Goal: Task Accomplishment & Management: Complete application form

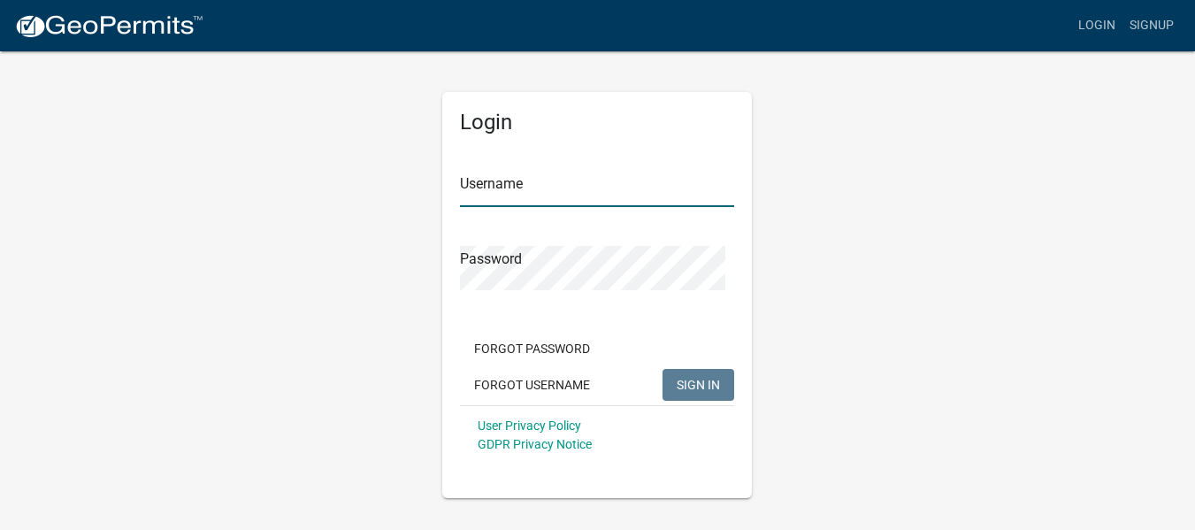
type input "[EMAIL_ADDRESS][DOMAIN_NAME]"
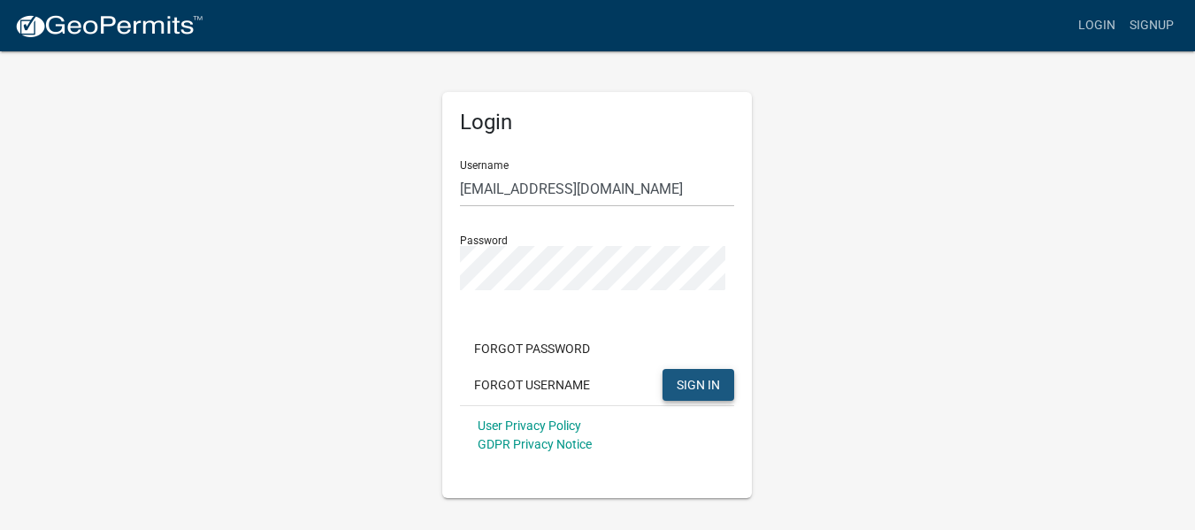
click at [683, 401] on button "SIGN IN" at bounding box center [698, 385] width 72 height 32
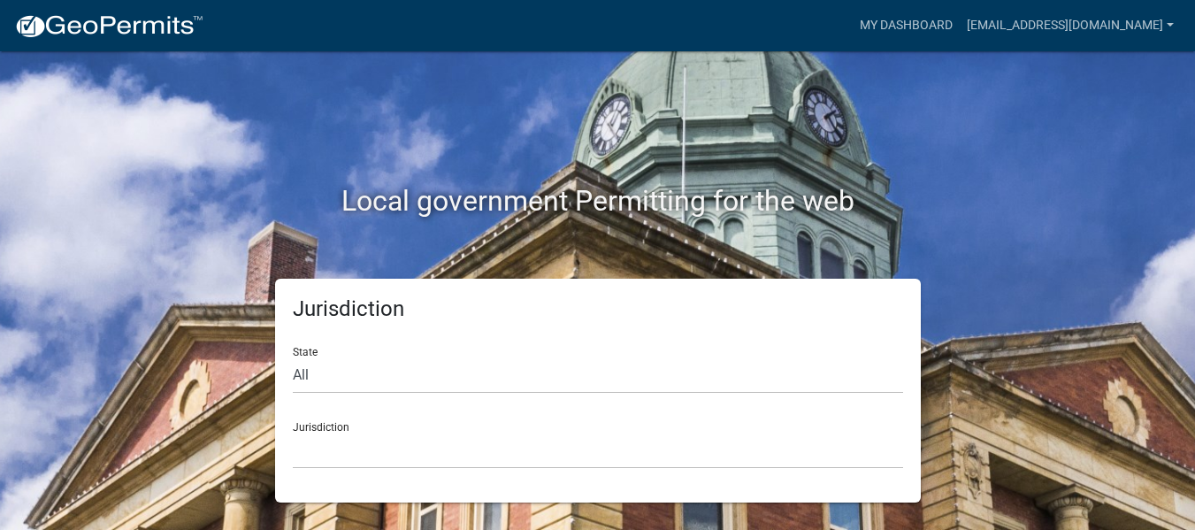
scroll to position [37, 0]
click at [310, 364] on select "All [US_STATE] [US_STATE] [US_STATE] [US_STATE] [US_STATE] [US_STATE] [US_STATE…" at bounding box center [598, 375] width 610 height 36
select select "[US_STATE]"
click at [296, 357] on select "All [US_STATE] [US_STATE] [US_STATE] [US_STATE] [US_STATE] [US_STATE] [US_STATE…" at bounding box center [598, 375] width 610 height 36
click at [352, 463] on select "City of [GEOGRAPHIC_DATA], [US_STATE] City of [GEOGRAPHIC_DATA], [US_STATE] Cit…" at bounding box center [598, 451] width 610 height 36
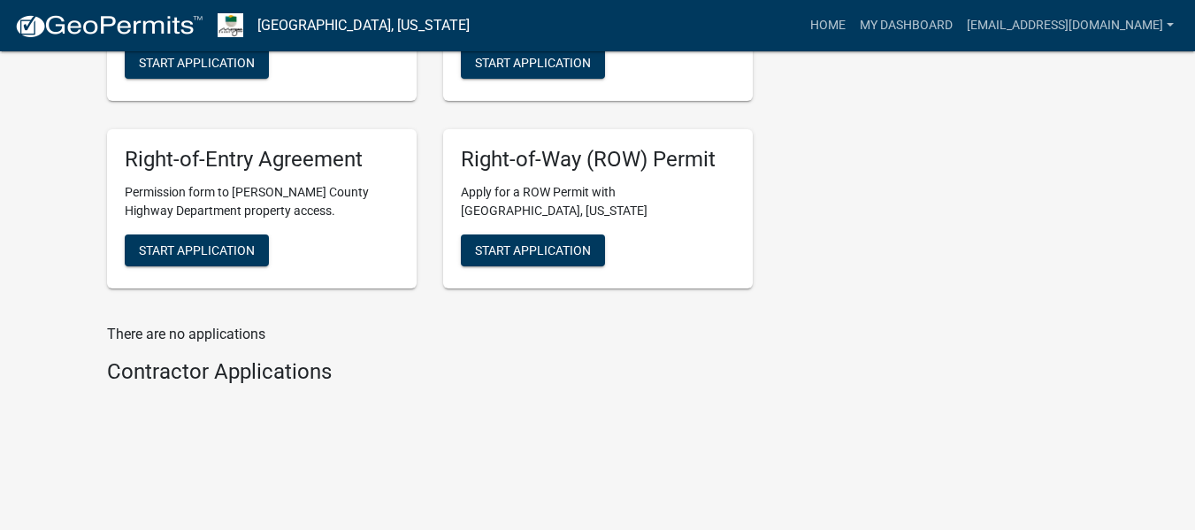
scroll to position [1558, 0]
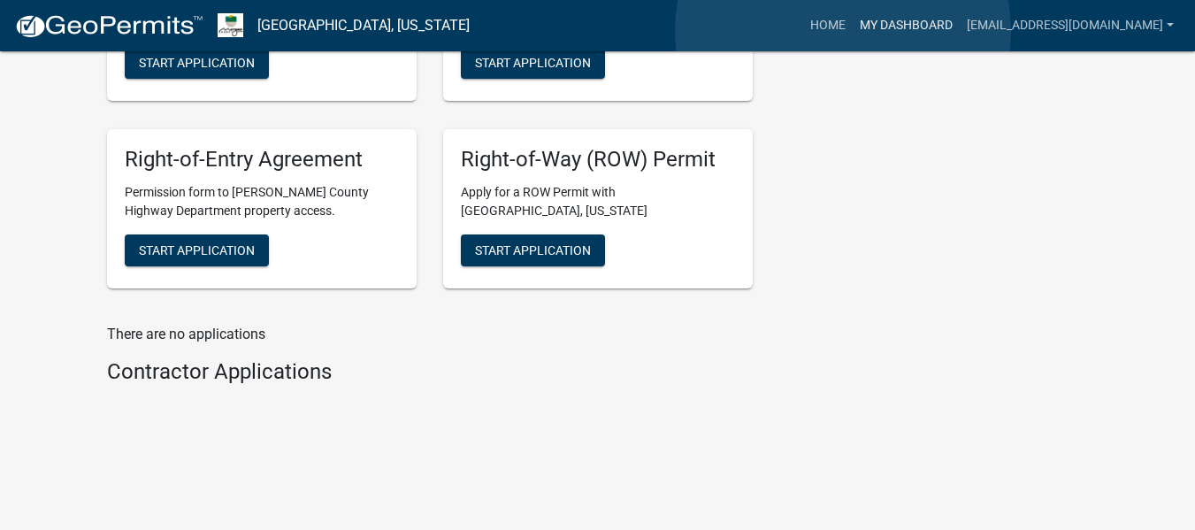
click at [853, 30] on link "My Dashboard" at bounding box center [906, 26] width 107 height 34
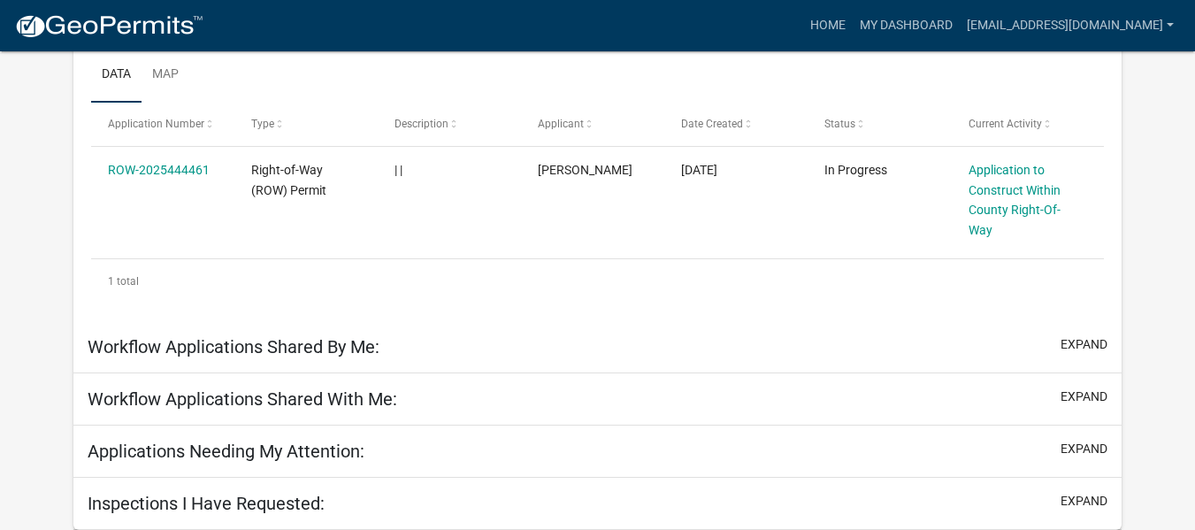
scroll to position [350, 0]
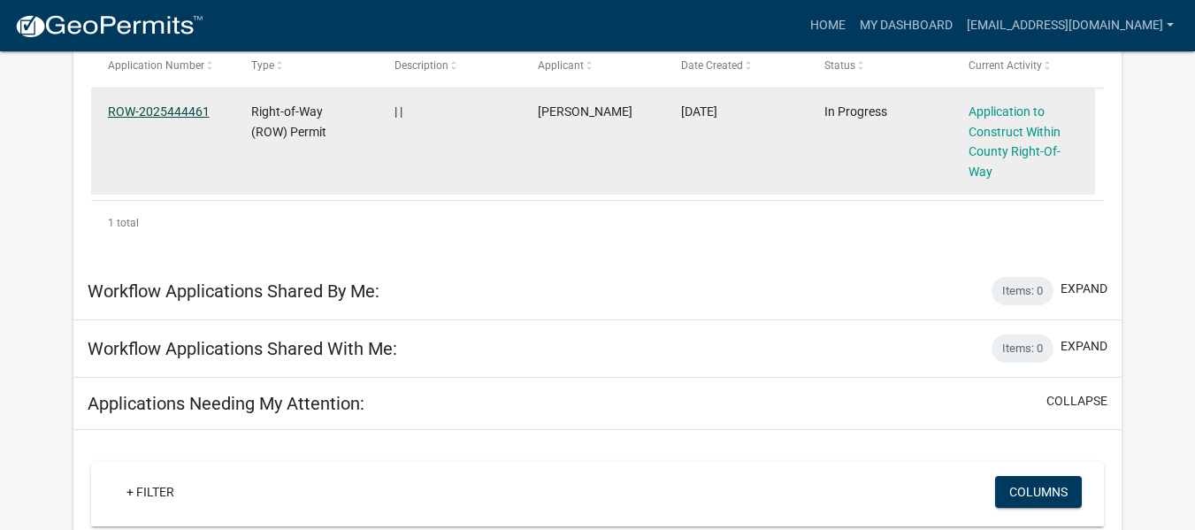
click at [175, 119] on link "ROW-2025444461" at bounding box center [159, 111] width 102 height 14
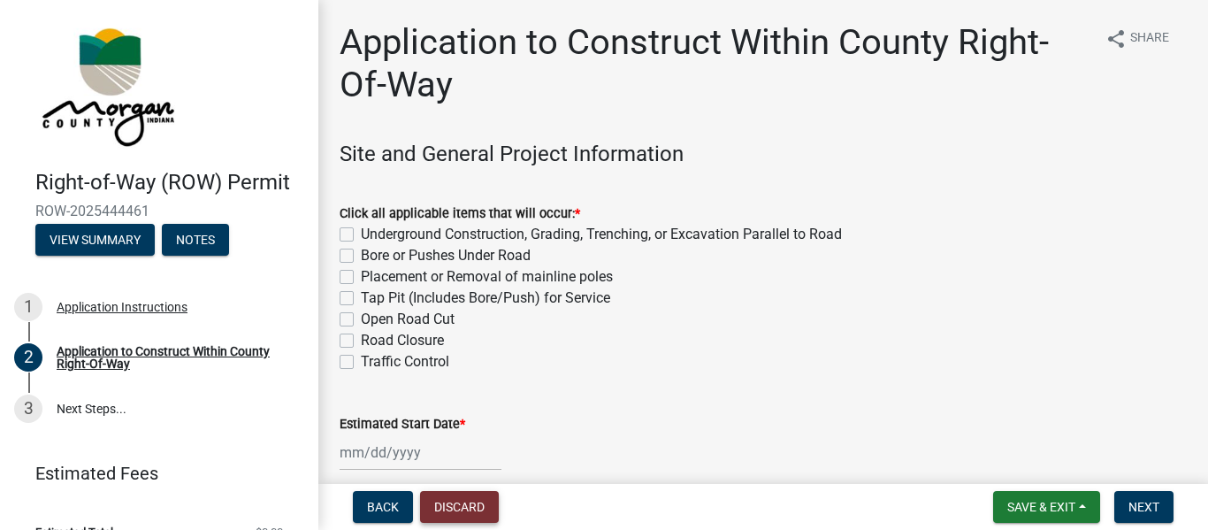
click at [499, 501] on button "Discard" at bounding box center [459, 507] width 79 height 32
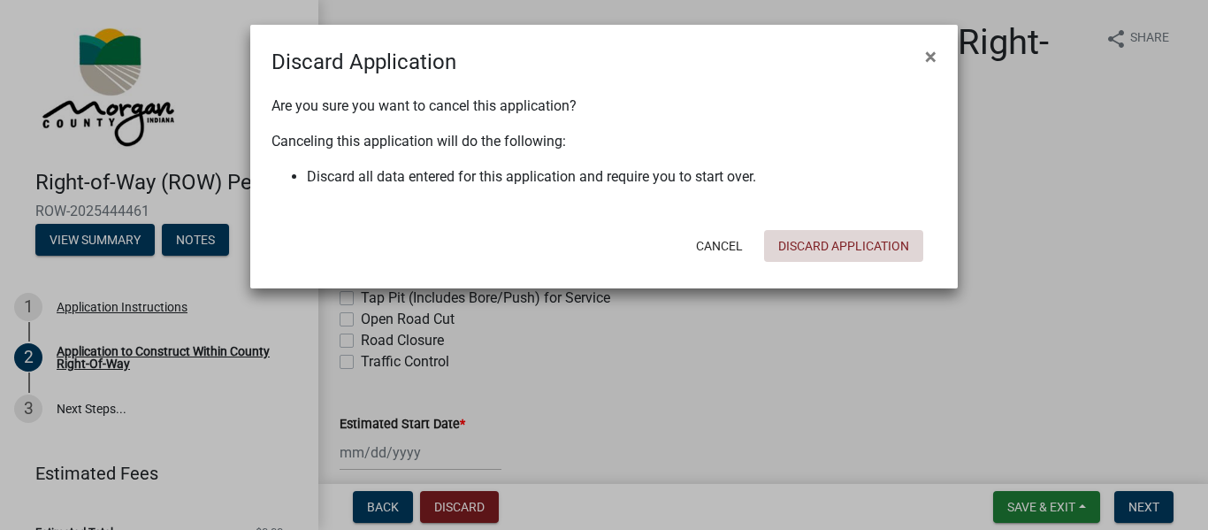
click at [800, 262] on button "Discard Application" at bounding box center [843, 246] width 159 height 32
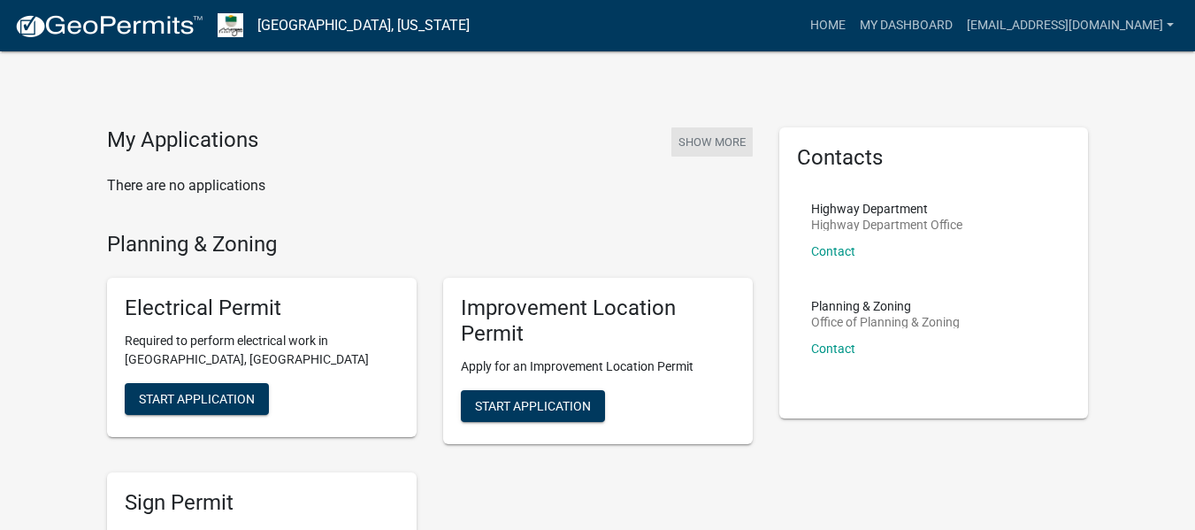
click at [695, 157] on button "Show More" at bounding box center [711, 141] width 81 height 29
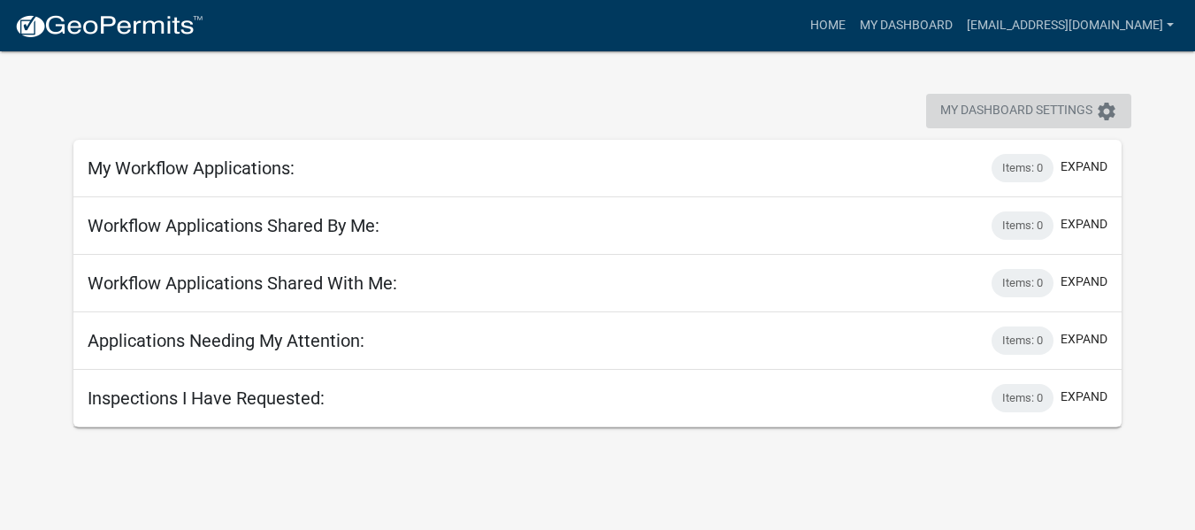
click at [1101, 117] on icon "settings" at bounding box center [1106, 111] width 21 height 21
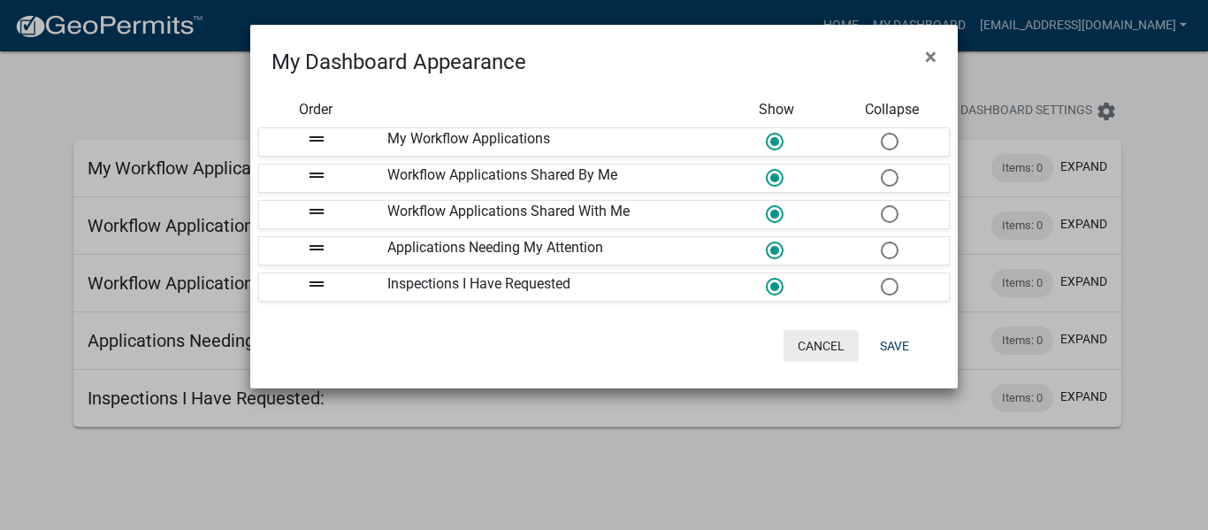
click at [790, 362] on button "Cancel" at bounding box center [821, 346] width 75 height 32
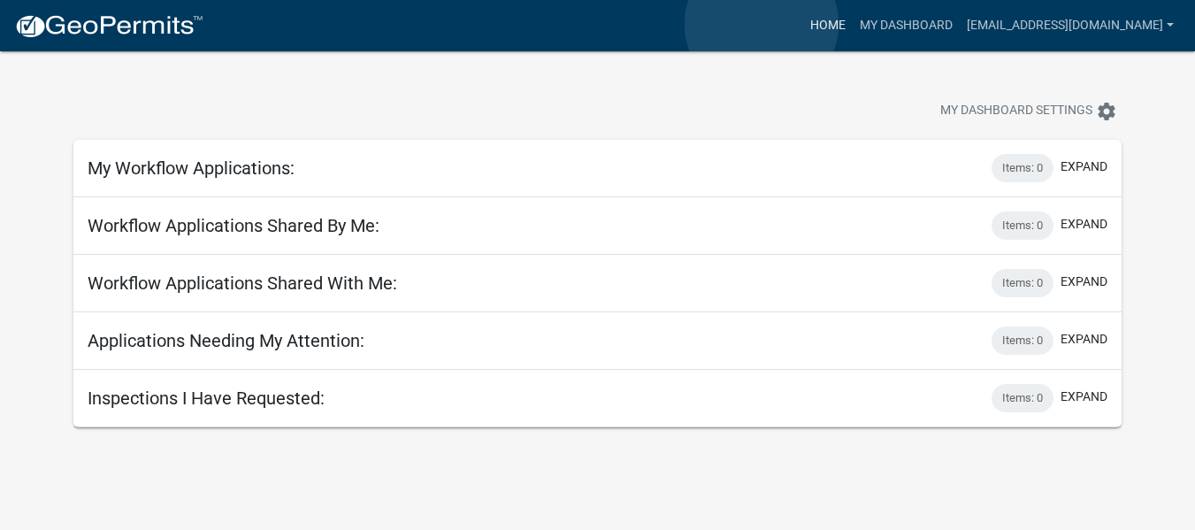
click at [803, 24] on link "Home" at bounding box center [828, 26] width 50 height 34
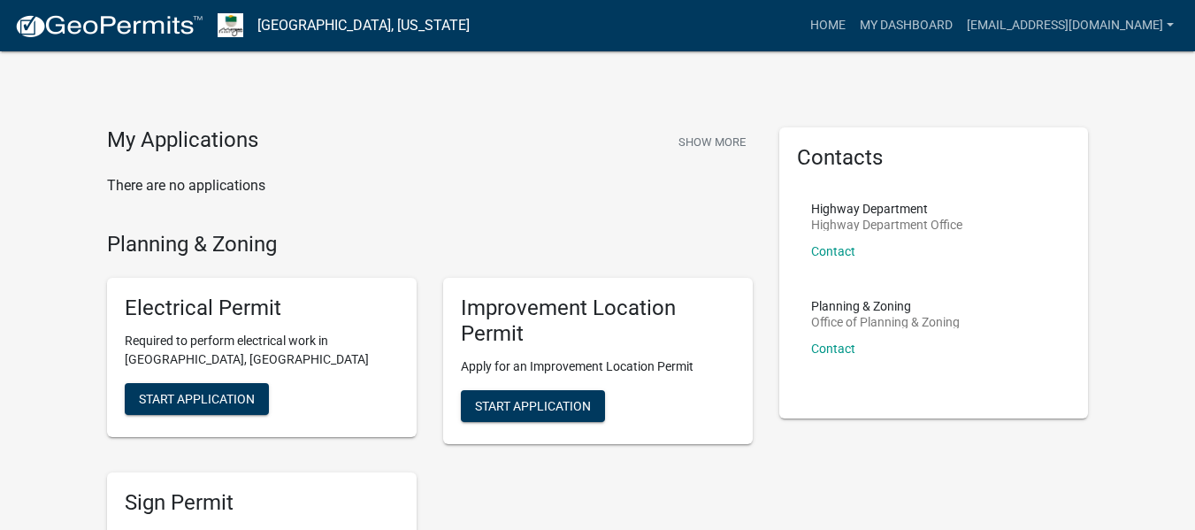
click at [835, 369] on div "Planning & Zoning Office of Planning & Zoning Contact" at bounding box center [885, 334] width 149 height 69
click at [836, 356] on link "Contact" at bounding box center [833, 348] width 44 height 14
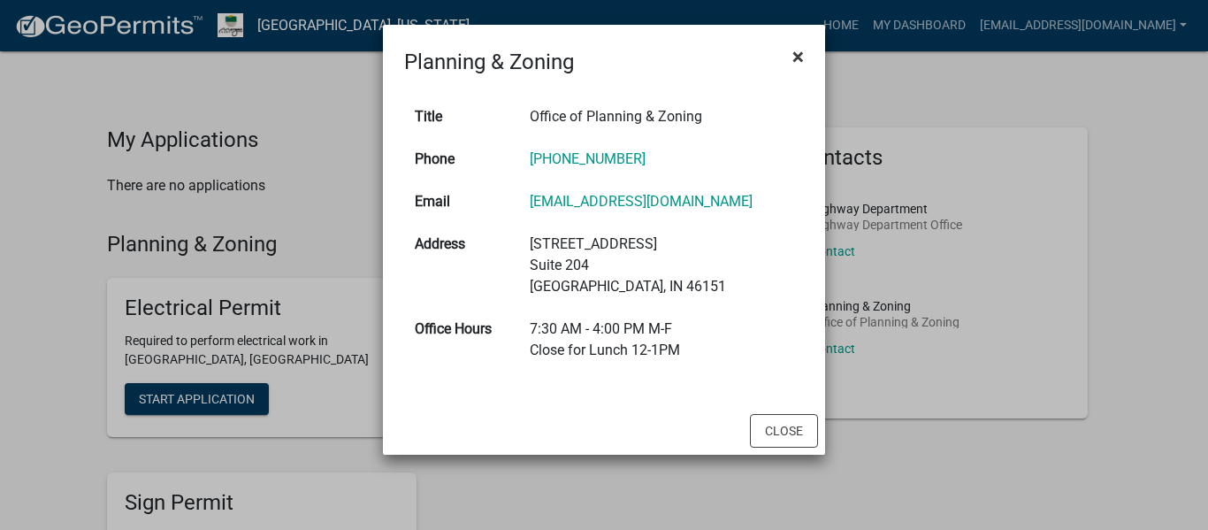
click at [792, 60] on span "×" at bounding box center [797, 56] width 11 height 25
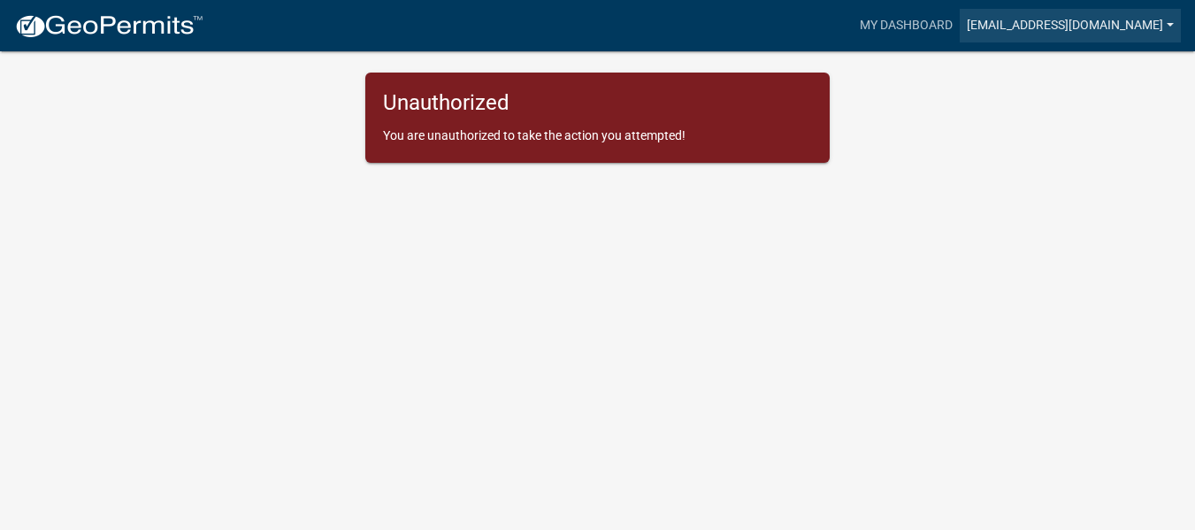
click at [1160, 24] on link "[EMAIL_ADDRESS][DOMAIN_NAME]" at bounding box center [1070, 26] width 221 height 34
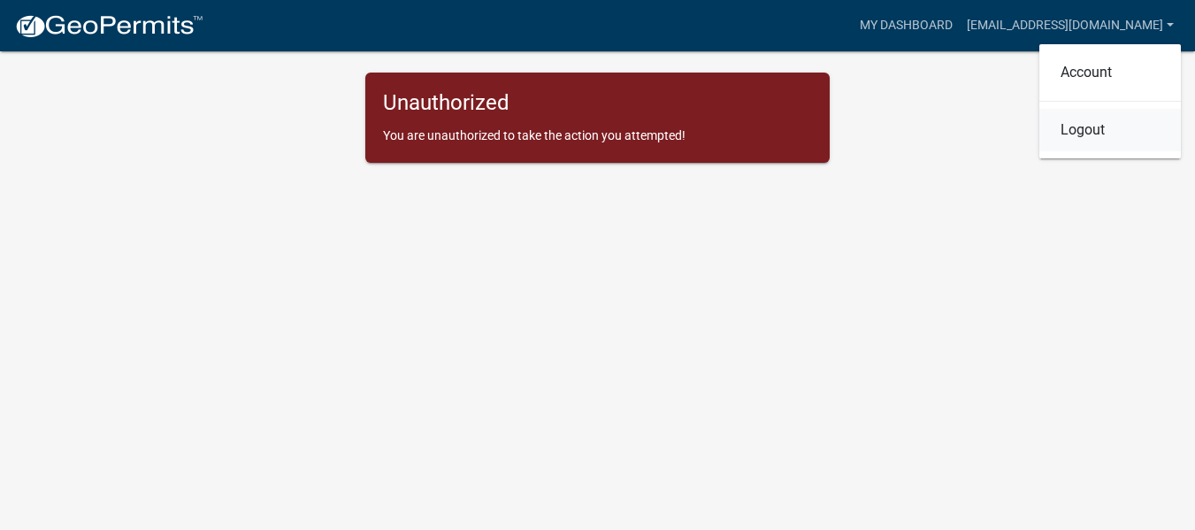
click at [1055, 151] on link "Logout" at bounding box center [1110, 130] width 142 height 42
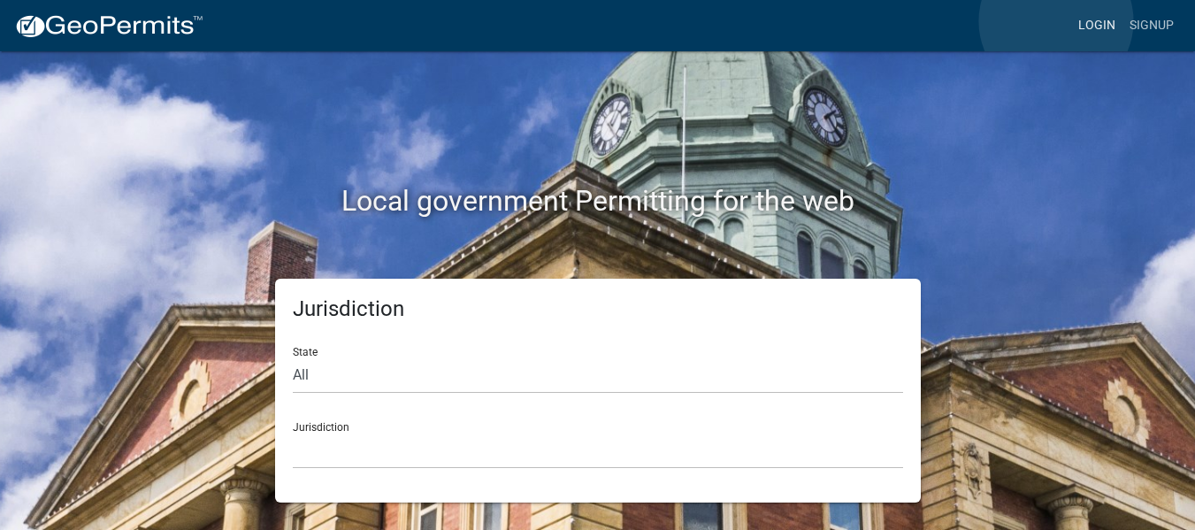
click at [1071, 21] on link "Login" at bounding box center [1096, 26] width 51 height 34
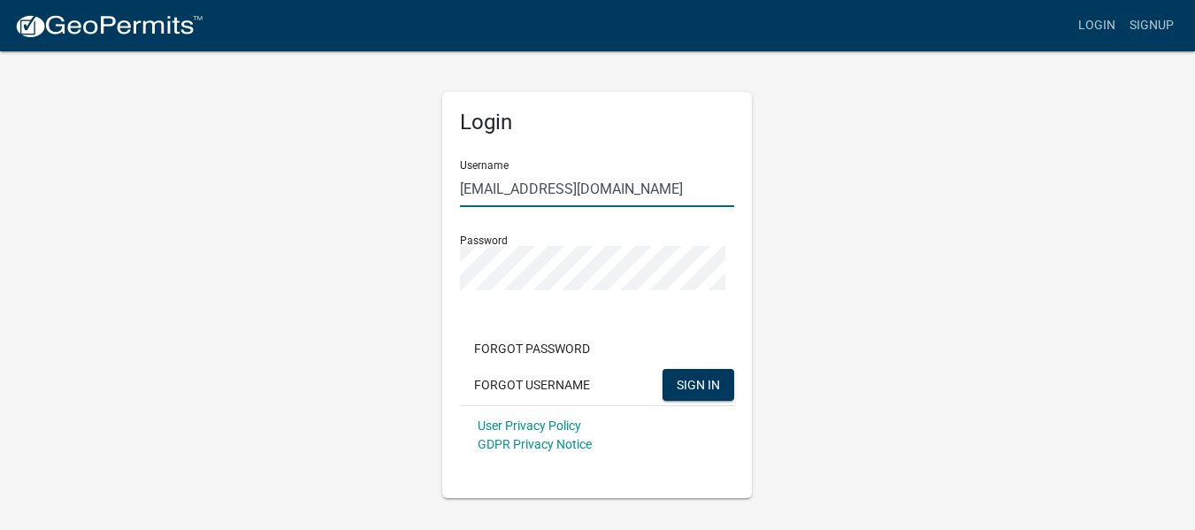
click at [691, 207] on input "[EMAIL_ADDRESS][DOMAIN_NAME]" at bounding box center [597, 189] width 274 height 36
type input "d"
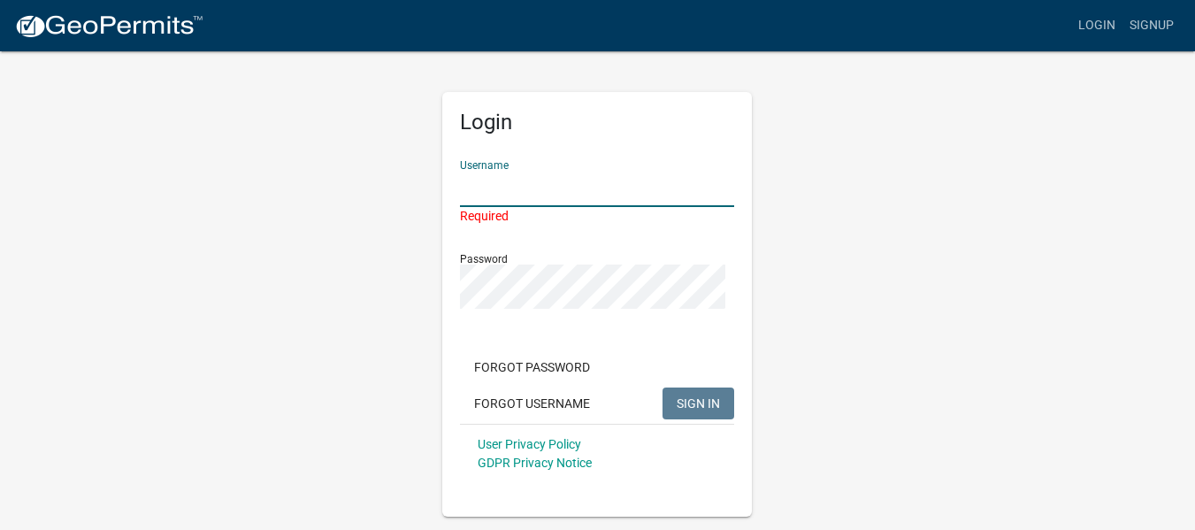
click at [691, 207] on input "Username" at bounding box center [597, 189] width 274 height 36
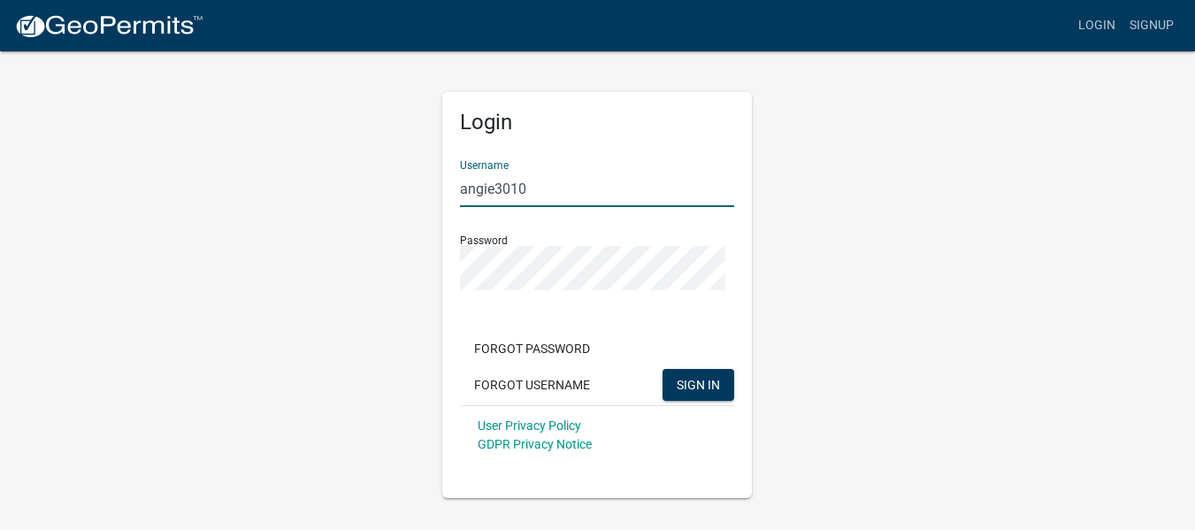
type input "angie3010"
click at [662, 369] on button "SIGN IN" at bounding box center [698, 385] width 72 height 32
